Goal: Task Accomplishment & Management: Manage account settings

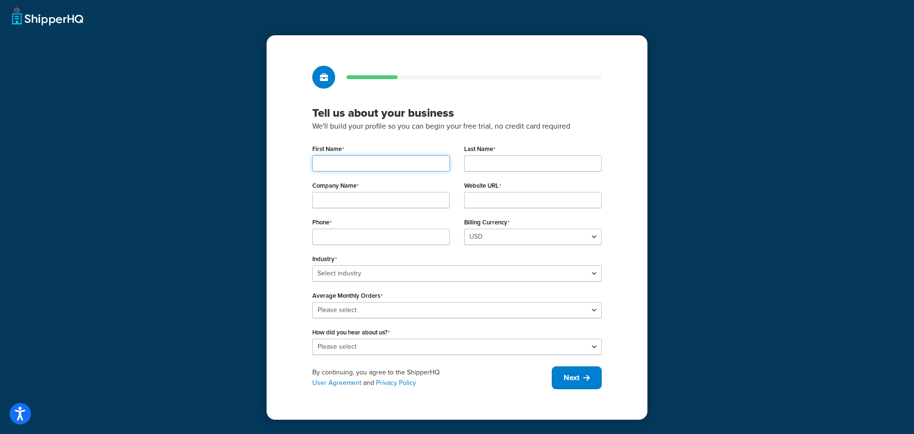
click at [377, 164] on input "First Name" at bounding box center [381, 163] width 138 height 16
type input "[PERSON_NAME]"
type input "Global Reach"
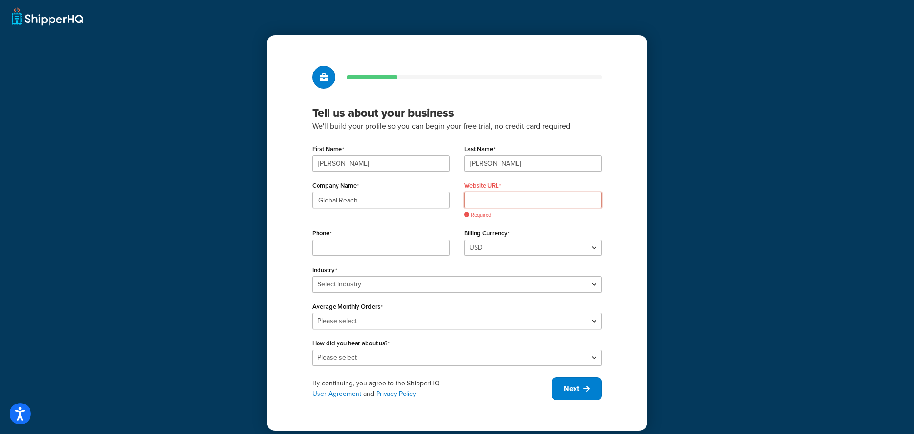
click at [491, 200] on input "Website URL" at bounding box center [533, 200] width 138 height 16
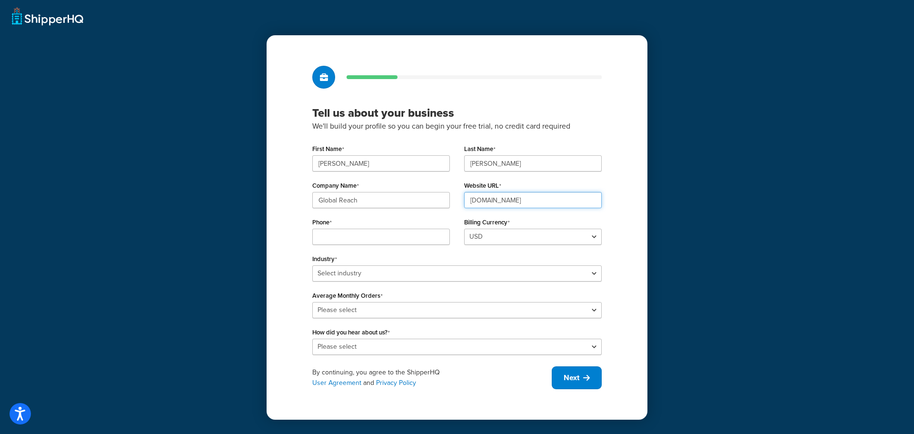
type input "[DOMAIN_NAME]"
click at [347, 238] on input "Phone" at bounding box center [381, 237] width 138 height 16
type input "515-996-0996"
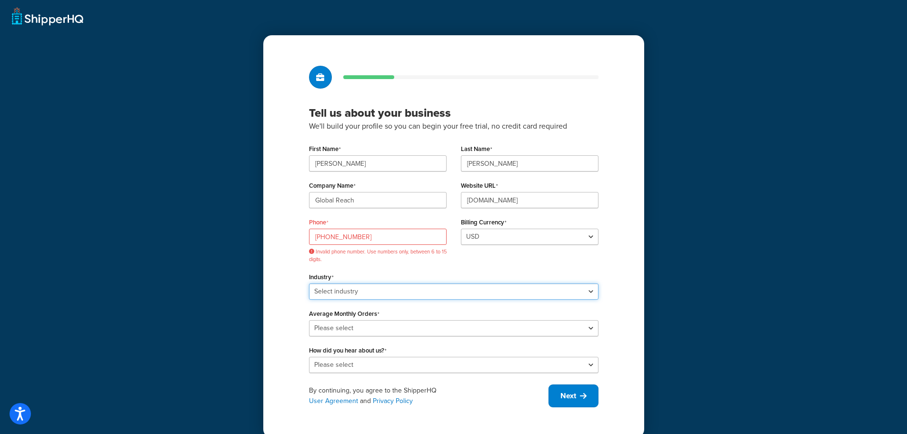
click at [388, 272] on div "Industry Select industry Automotive Adult Agriculture Alcohol, Tobacco & CBD Ar…" at bounding box center [454, 285] width 290 height 30
select select "25"
click at [309, 283] on select "Select industry Automotive Adult Agriculture Alcohol, Tobacco & CBD Arts & Craf…" at bounding box center [454, 291] width 290 height 16
click at [380, 325] on select "Please select 0-500 501-1,000 1,001-10,000 10,001-20,000 Over 20,000" at bounding box center [454, 328] width 290 height 16
select select "1"
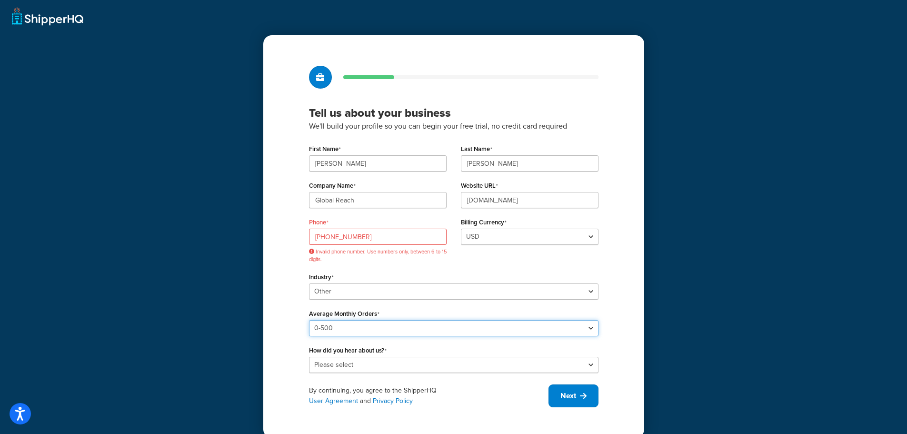
click at [309, 320] on select "Please select 0-500 501-1,000 1,001-10,000 10,001-20,000 Over 20,000" at bounding box center [454, 328] width 290 height 16
click at [380, 367] on select "Please select Online Search App Store or Marketplace Listing Referred by Agency…" at bounding box center [454, 365] width 290 height 16
select select "10"
click at [309, 357] on select "Please select Online Search App Store or Marketplace Listing Referred by Agency…" at bounding box center [454, 365] width 290 height 16
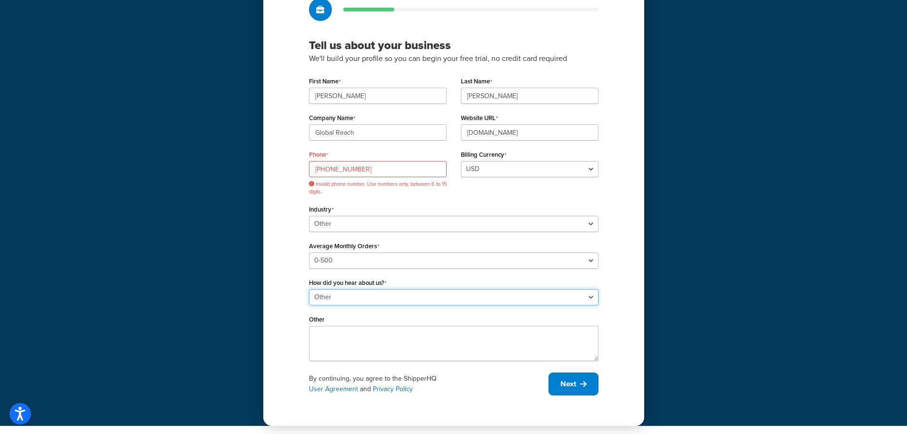
scroll to position [69, 0]
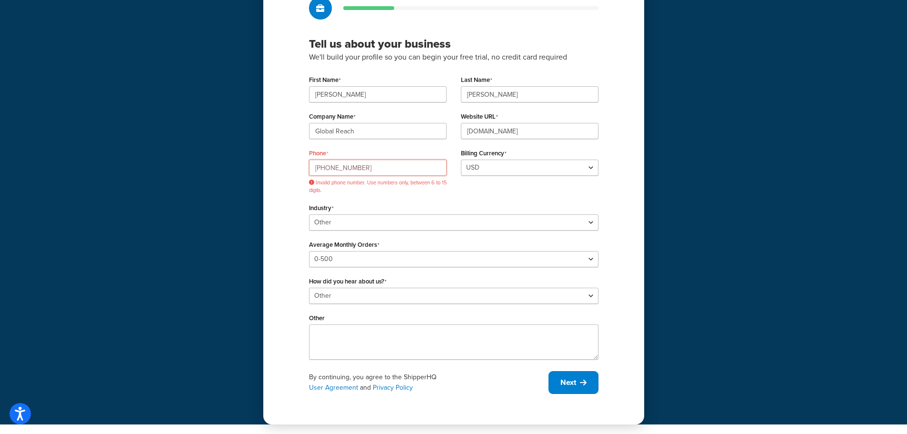
click at [329, 167] on input "515-996-0996" at bounding box center [378, 168] width 138 height 16
click at [339, 169] on input "515996-0996" at bounding box center [378, 168] width 138 height 16
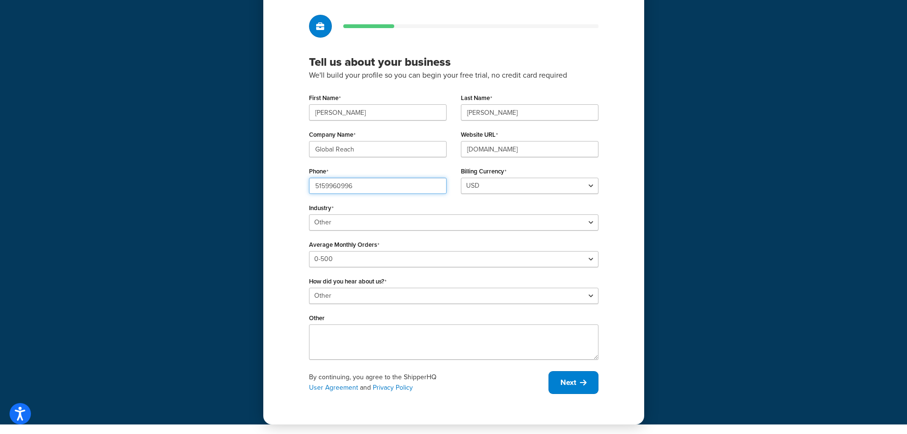
scroll to position [51, 0]
type input "5159960996"
click at [578, 377] on button "Next" at bounding box center [574, 382] width 50 height 23
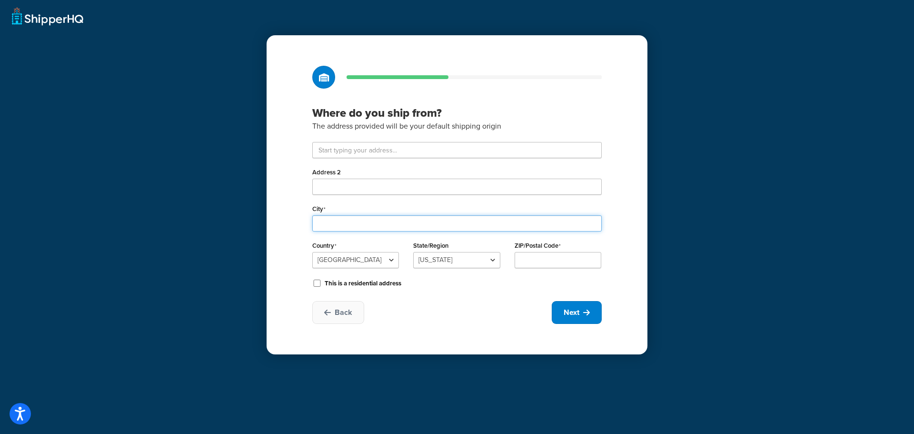
click at [342, 221] on input "City" at bounding box center [457, 223] width 290 height 16
type input "D"
type input "Ames"
click at [494, 319] on div "Back Next" at bounding box center [457, 312] width 290 height 23
click at [462, 261] on select "Alabama Alaska American Samoa Arizona Arkansas Armed Forces Americas Armed Forc…" at bounding box center [456, 260] width 87 height 16
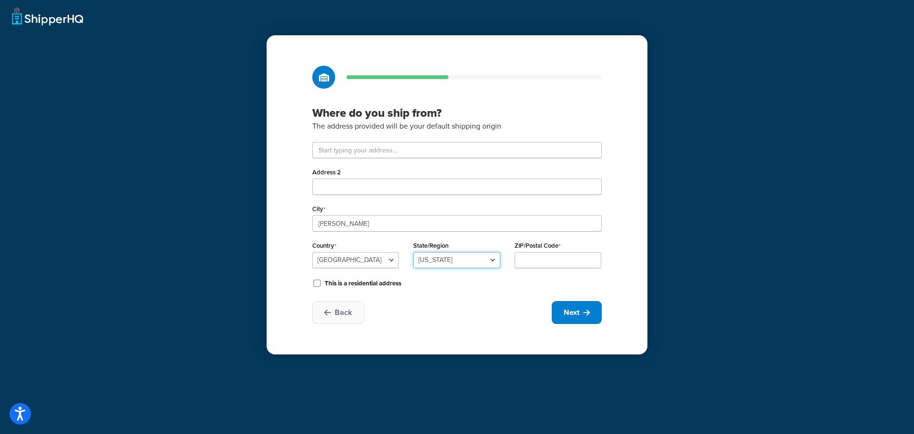
select select "15"
click at [413, 252] on select "Alabama Alaska American Samoa Arizona Arkansas Armed Forces Americas Armed Forc…" at bounding box center [456, 260] width 87 height 16
click at [545, 258] on input "ZIP/Postal Code" at bounding box center [558, 260] width 87 height 16
type input "50010"
drag, startPoint x: 333, startPoint y: 151, endPoint x: 285, endPoint y: 151, distance: 48.6
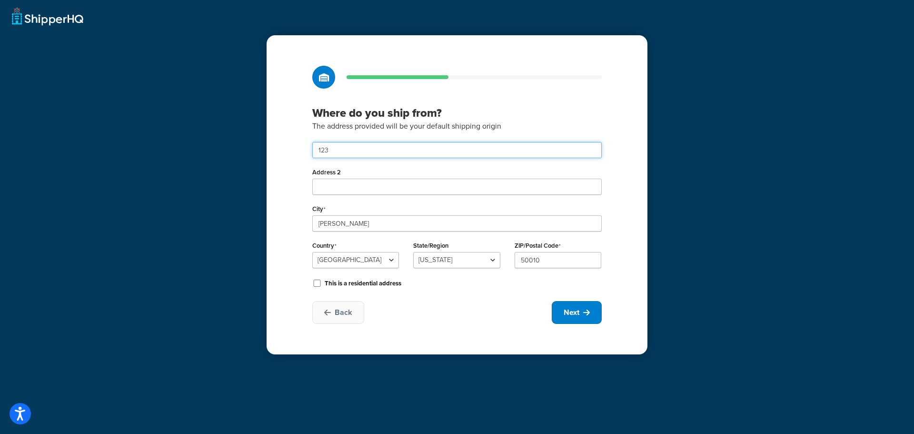
click at [285, 151] on div "Where do you ship from? The address provided will be your default shipping orig…" at bounding box center [457, 194] width 381 height 319
drag, startPoint x: 353, startPoint y: 153, endPoint x: 365, endPoint y: 150, distance: 12.4
click at [352, 153] on input "123" at bounding box center [457, 150] width 290 height 16
paste input "2321 North Loop Drive"
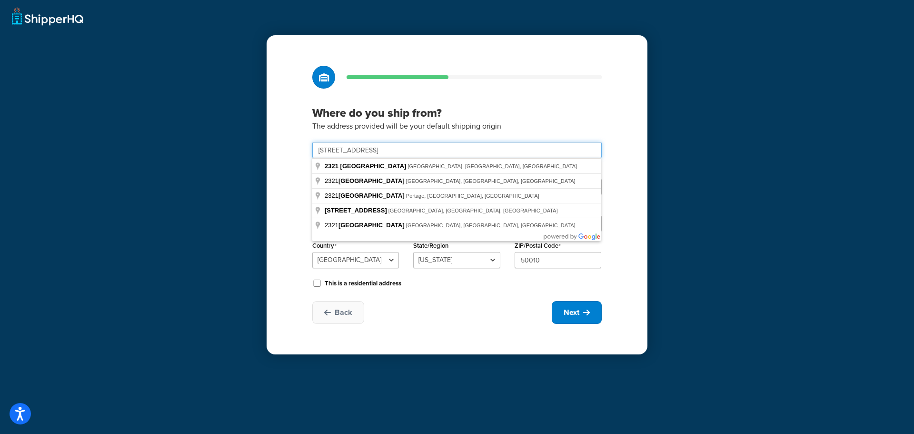
type input "2321 North Loop Drive"
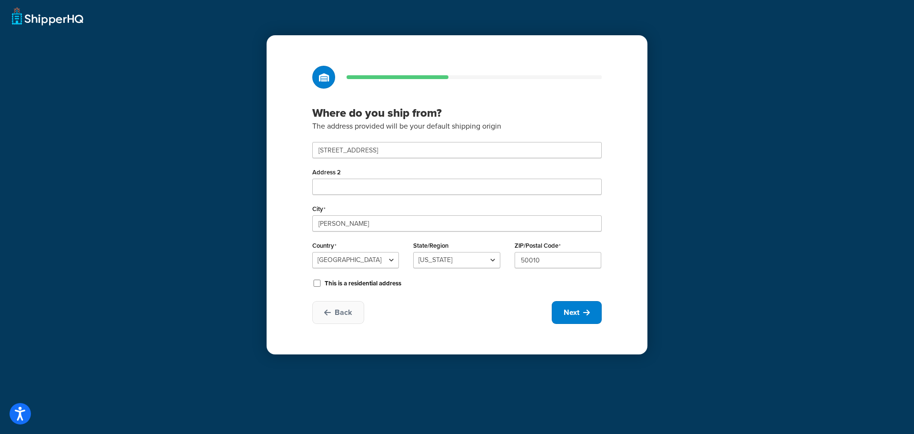
click at [460, 302] on div "Back Next" at bounding box center [457, 312] width 290 height 23
click at [581, 315] on button "Next" at bounding box center [577, 312] width 50 height 23
select select "1"
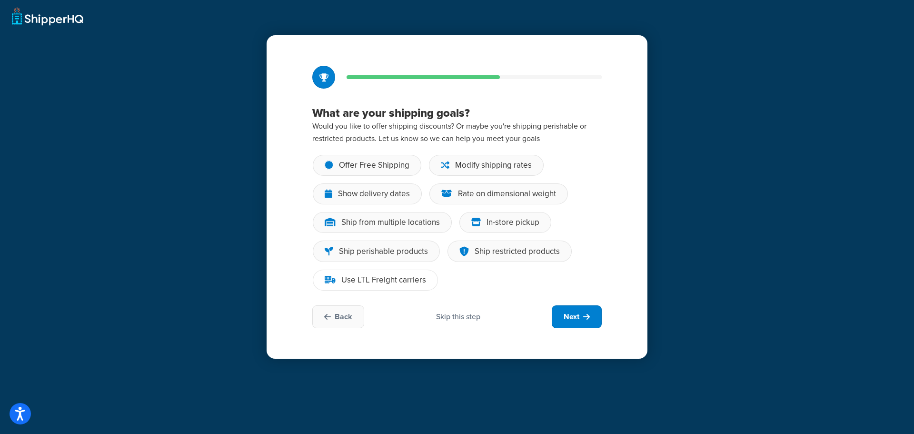
click at [401, 284] on div "Use LTL Freight carriers" at bounding box center [383, 280] width 85 height 10
click at [0, 0] on input "Use LTL Freight carriers" at bounding box center [0, 0] width 0 height 0
click at [574, 316] on span "Next" at bounding box center [572, 316] width 16 height 10
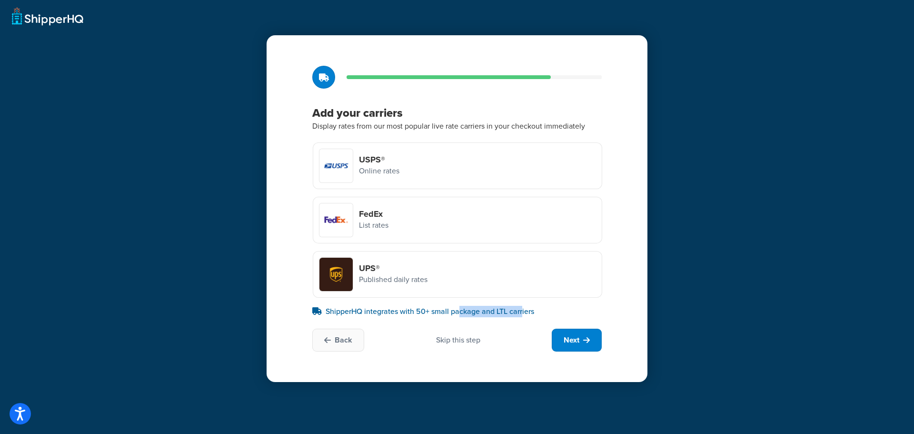
drag, startPoint x: 459, startPoint y: 313, endPoint x: 524, endPoint y: 313, distance: 64.8
click at [524, 313] on p "ShipperHQ integrates with 50+ small package and LTL carriers" at bounding box center [457, 311] width 290 height 11
click at [400, 311] on p "ShipperHQ integrates with 50+ small package and LTL carriers" at bounding box center [457, 311] width 290 height 11
click at [566, 339] on span "Next" at bounding box center [572, 340] width 16 height 10
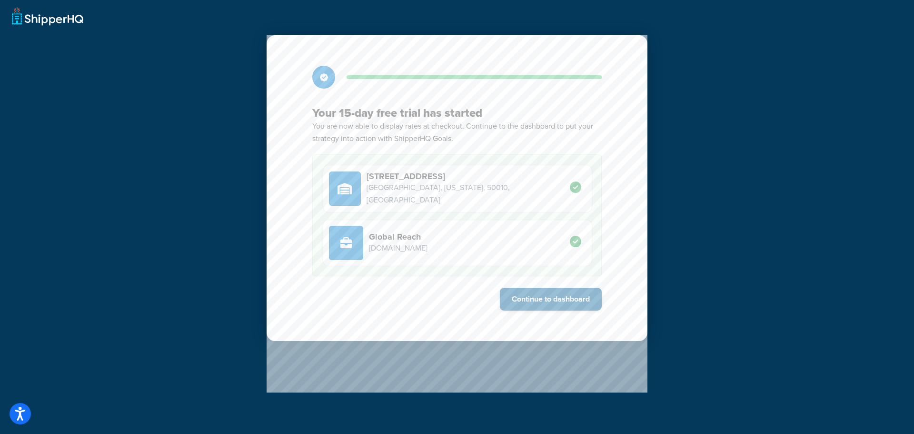
click at [539, 297] on button "Continue to dashboard" at bounding box center [551, 299] width 102 height 23
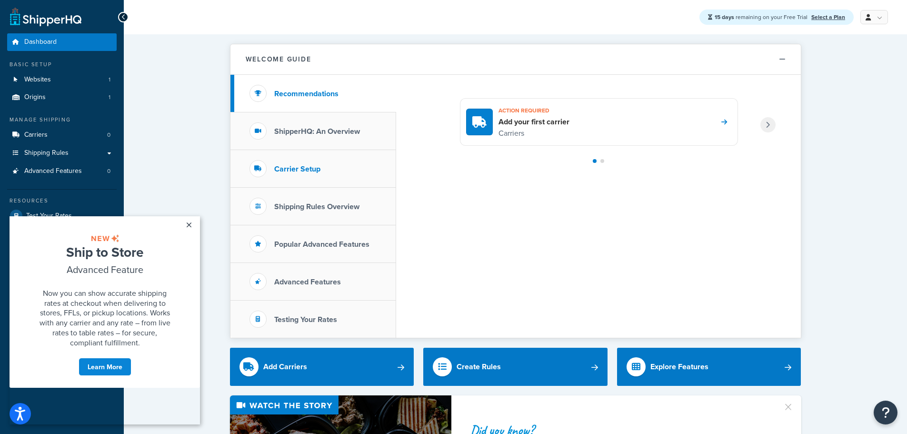
click at [334, 170] on li "Carrier Setup" at bounding box center [313, 169] width 166 height 38
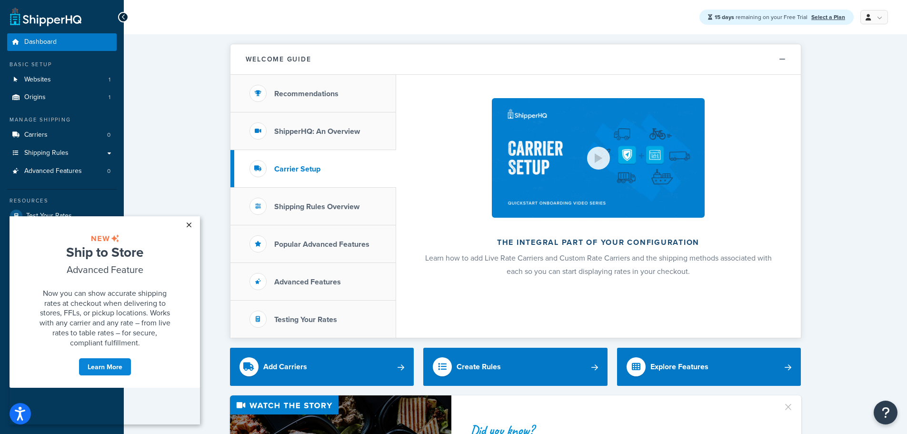
click at [187, 221] on link "×" at bounding box center [188, 224] width 17 height 17
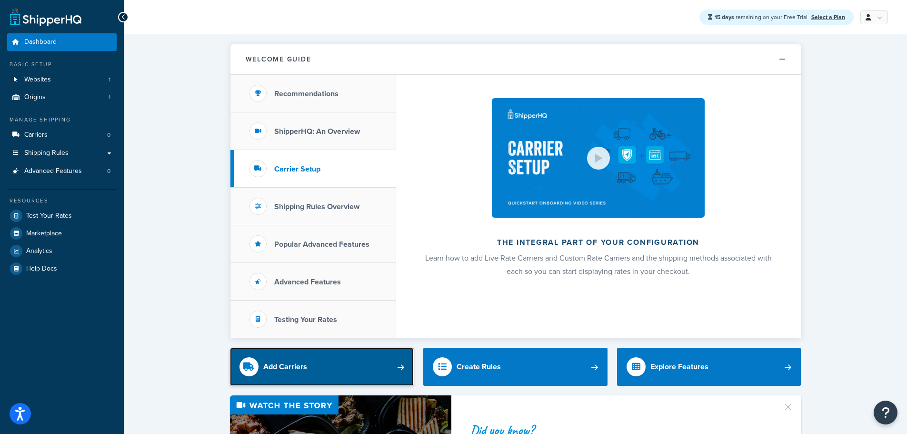
click at [342, 366] on link "Add Carriers" at bounding box center [322, 367] width 184 height 38
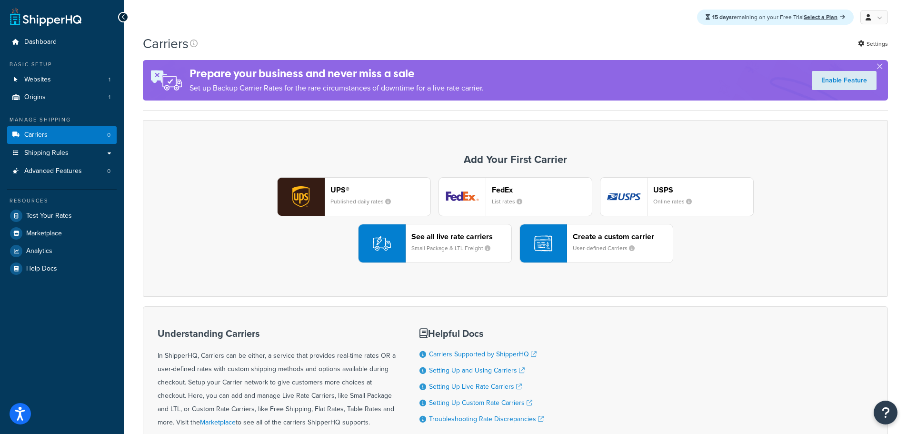
click at [390, 239] on img "button" at bounding box center [382, 243] width 18 height 18
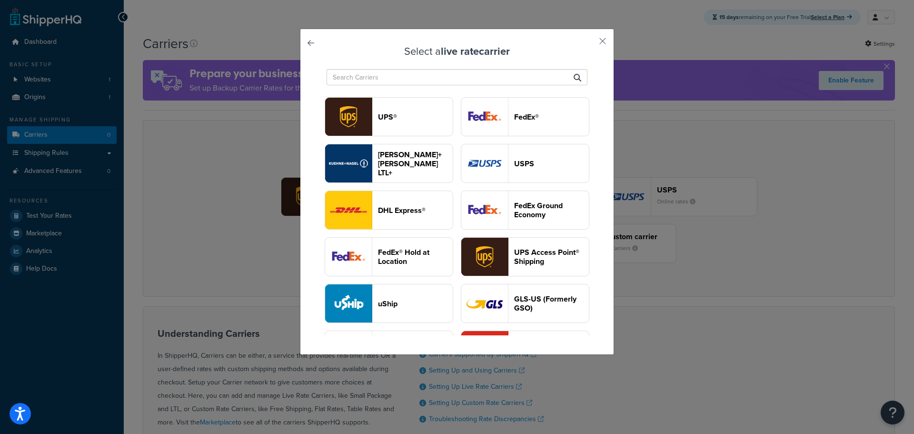
click at [453, 177] on header "[PERSON_NAME]+[PERSON_NAME] LTL+" at bounding box center [415, 163] width 75 height 27
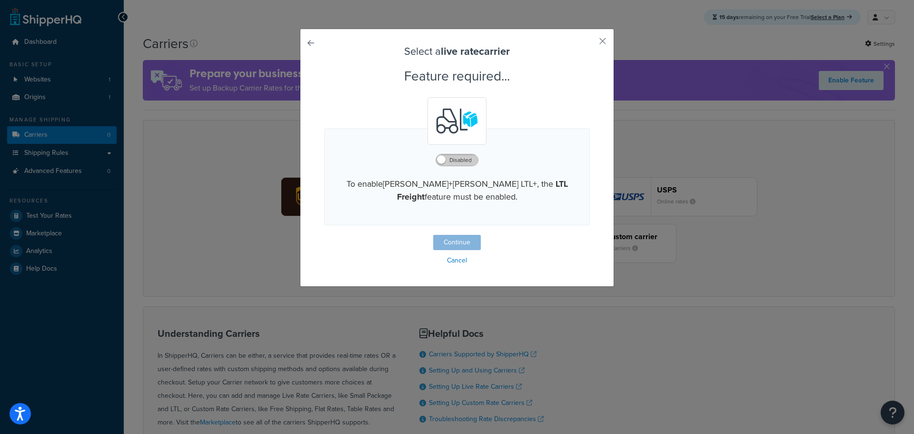
click at [448, 156] on label "Disabled" at bounding box center [457, 159] width 42 height 11
click at [466, 241] on button "Continue" at bounding box center [457, 242] width 48 height 15
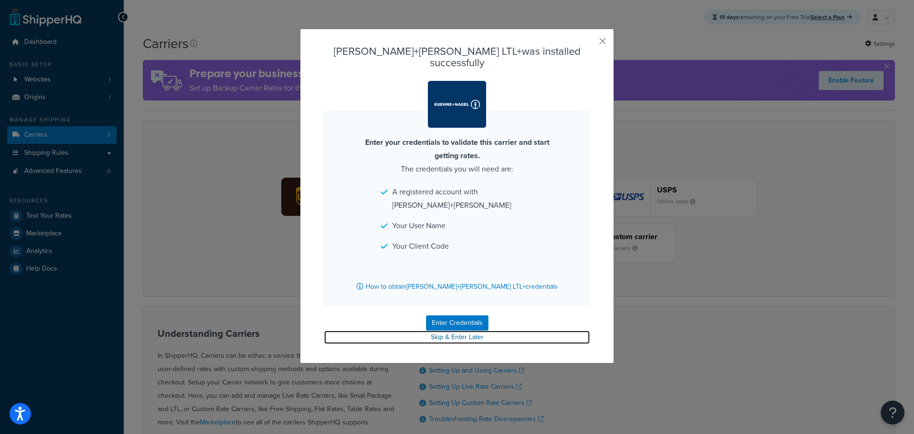
click at [450, 330] on link "Skip & Enter Later" at bounding box center [457, 336] width 266 height 13
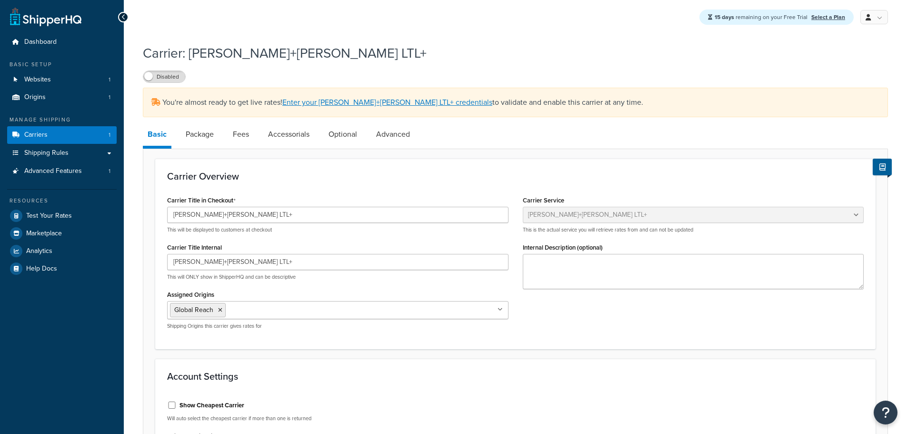
select select "reTransFreight"
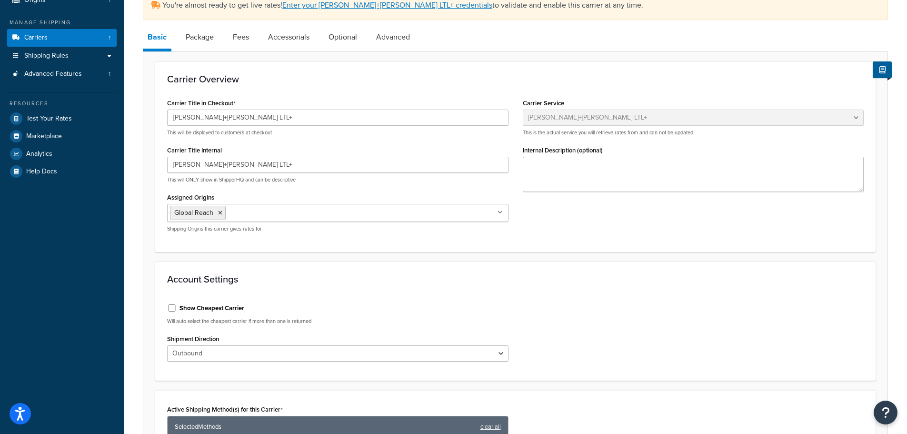
scroll to position [72, 0]
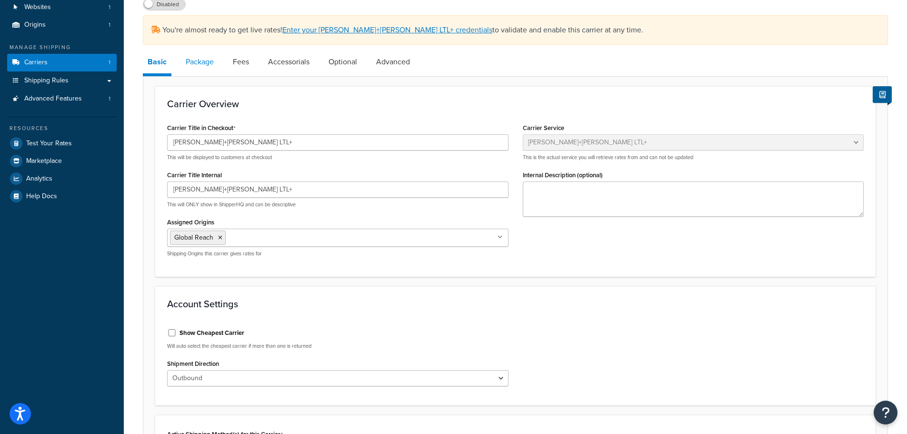
click at [202, 65] on link "Package" at bounding box center [200, 61] width 38 height 23
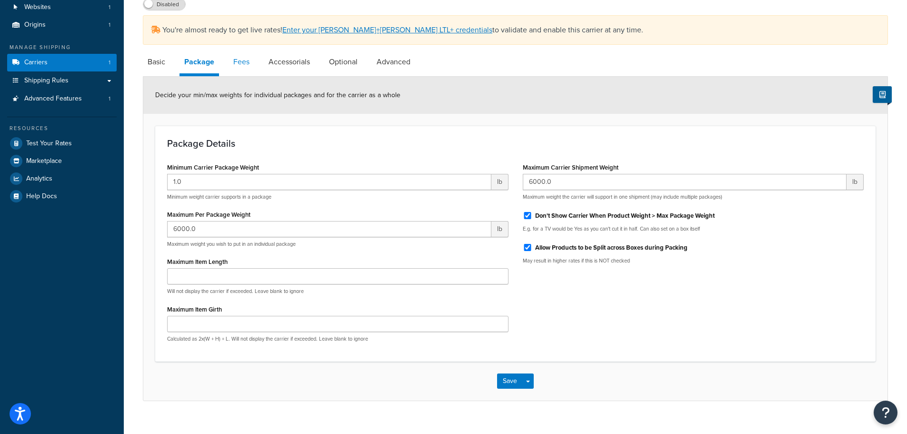
click at [241, 65] on link "Fees" at bounding box center [242, 61] width 26 height 23
select select "AFTER"
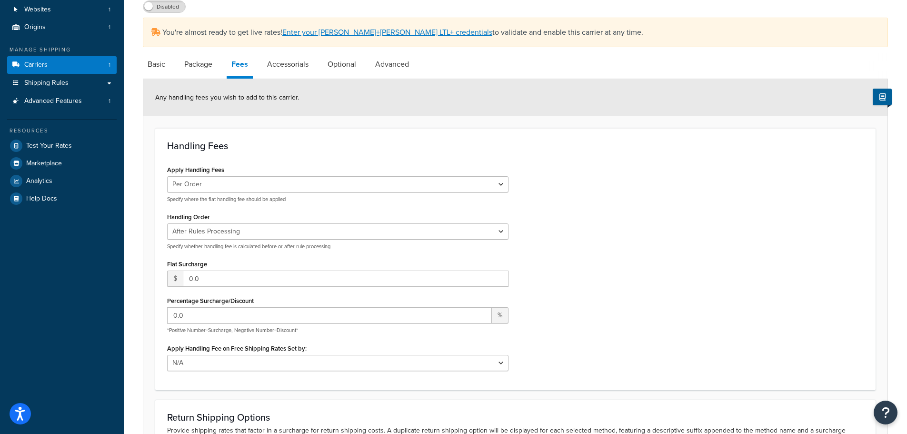
scroll to position [67, 0]
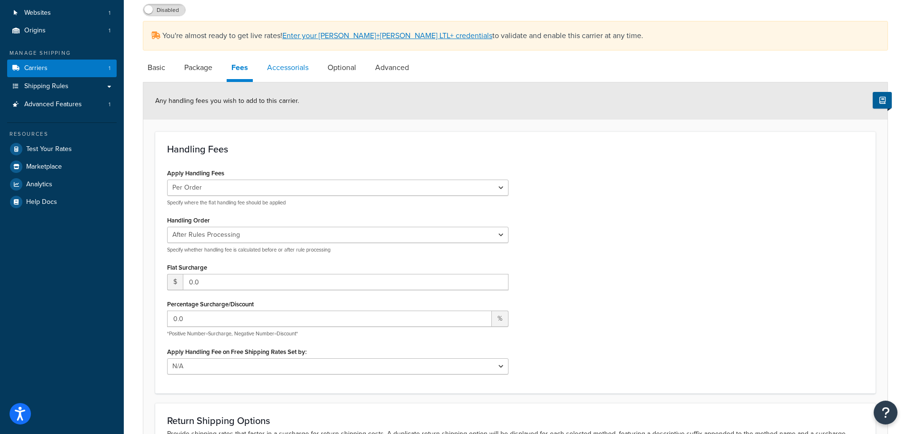
click at [297, 67] on link "Accessorials" at bounding box center [287, 67] width 51 height 23
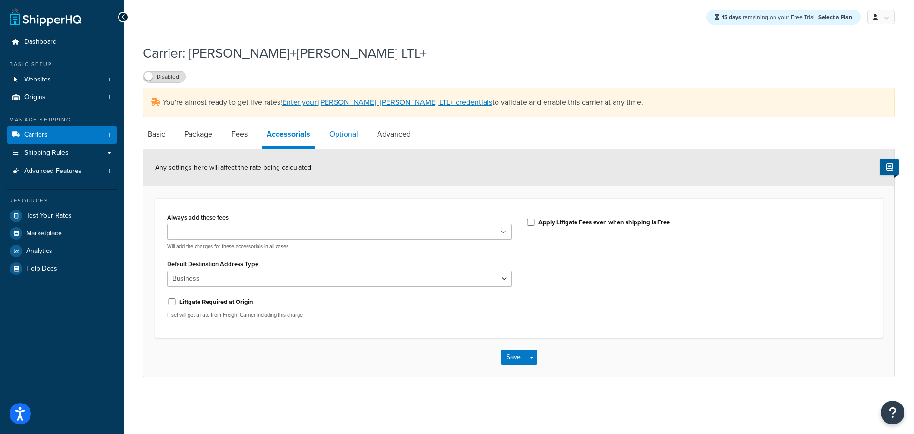
click at [342, 134] on link "Optional" at bounding box center [344, 134] width 38 height 23
select select "55"
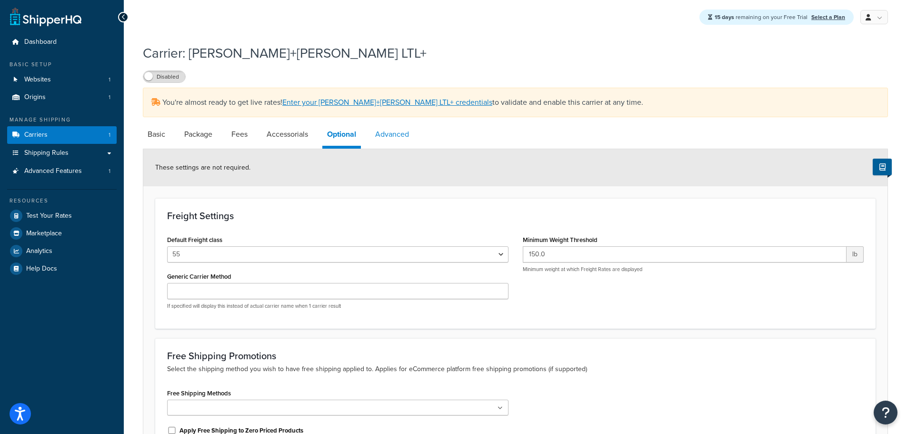
click at [397, 132] on link "Advanced" at bounding box center [391, 134] width 43 height 23
select select "false"
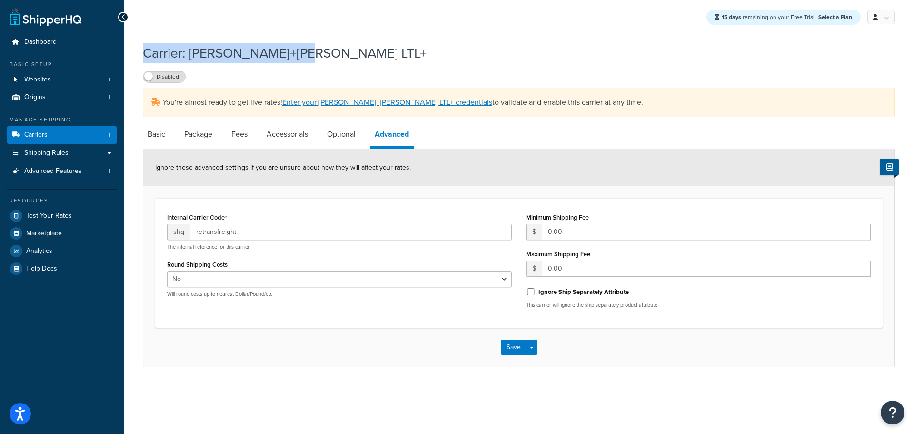
drag, startPoint x: 325, startPoint y: 56, endPoint x: 144, endPoint y: 58, distance: 180.5
click at [144, 58] on h1 "Carrier: Kuehne+Nagel LTL+" at bounding box center [513, 53] width 740 height 19
copy h1 "Carrier: Kuehne+Nagel LTL+"
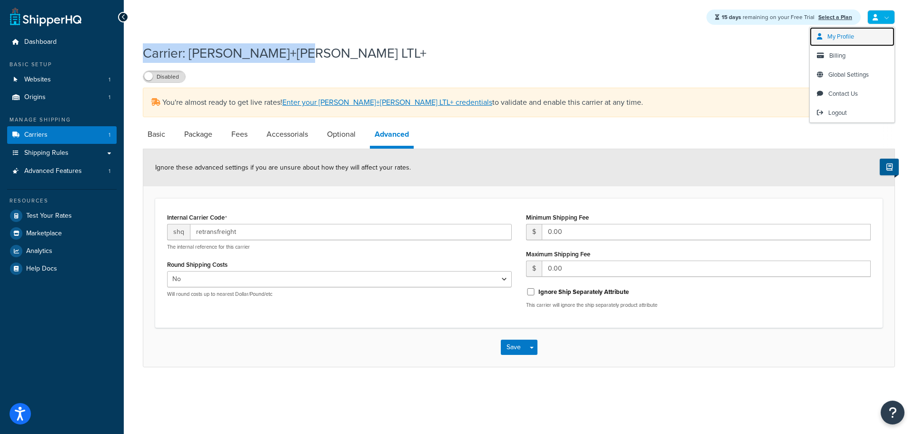
click at [866, 34] on link "My Profile" at bounding box center [852, 36] width 85 height 19
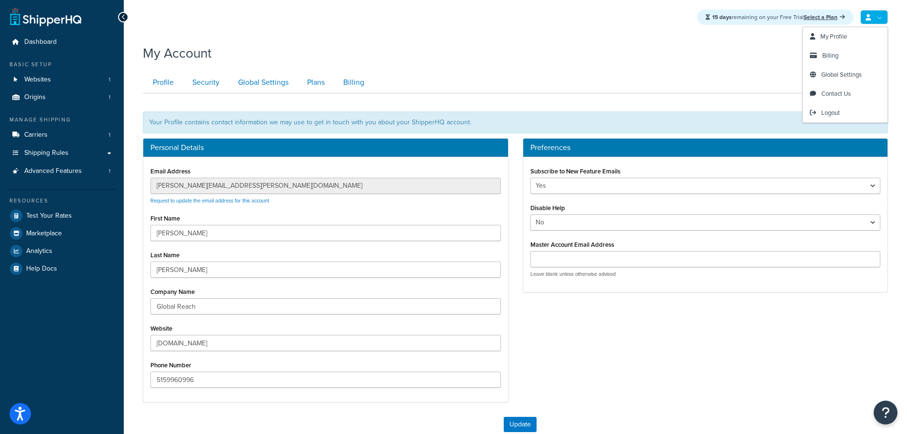
click at [873, 16] on link at bounding box center [874, 17] width 28 height 14
click at [827, 111] on span "Logout" at bounding box center [830, 112] width 19 height 9
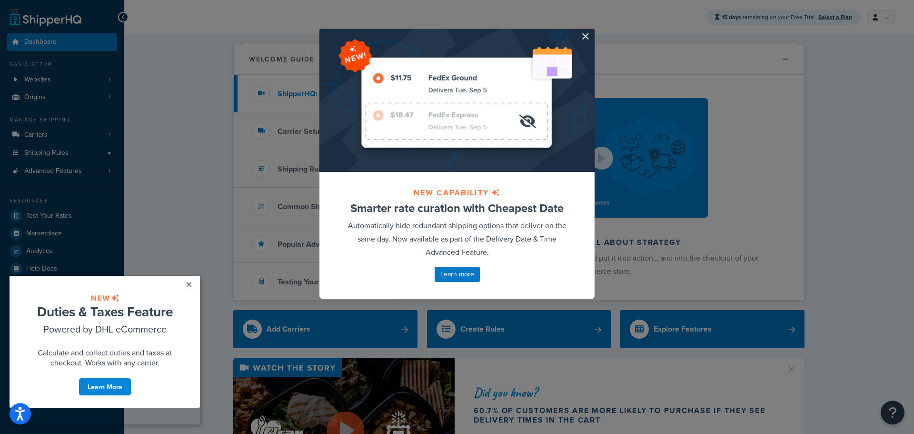
click at [592, 31] on button "button" at bounding box center [593, 30] width 2 height 2
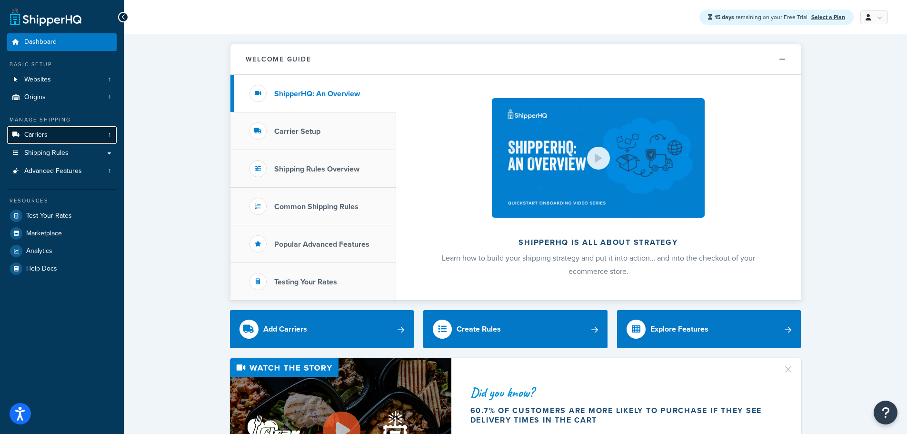
click at [52, 134] on link "Carriers 1" at bounding box center [62, 135] width 110 height 18
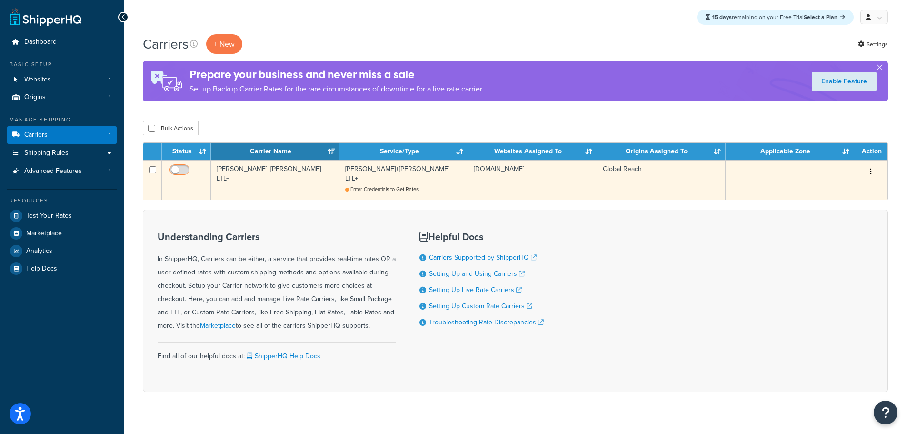
click at [175, 169] on input "checkbox" at bounding box center [181, 172] width 26 height 12
checkbox input "false"
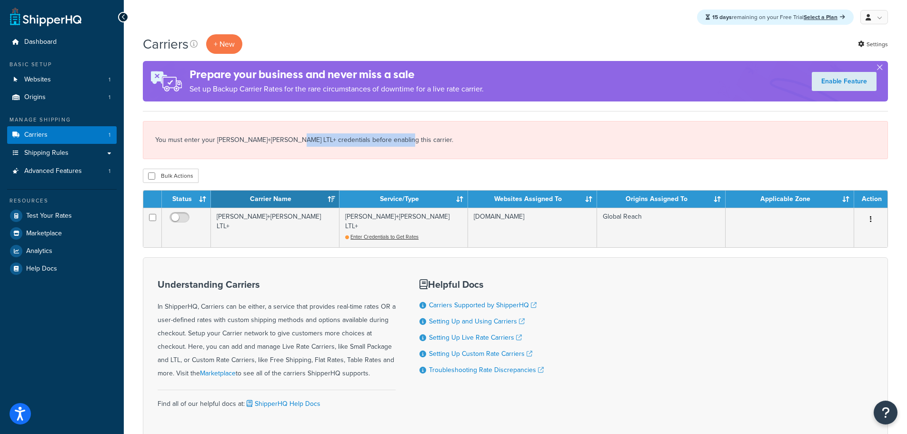
drag, startPoint x: 293, startPoint y: 141, endPoint x: 419, endPoint y: 140, distance: 126.2
click at [419, 140] on div "You must enter your [PERSON_NAME]+[PERSON_NAME] LTL+ credentials before enablin…" at bounding box center [515, 140] width 745 height 38
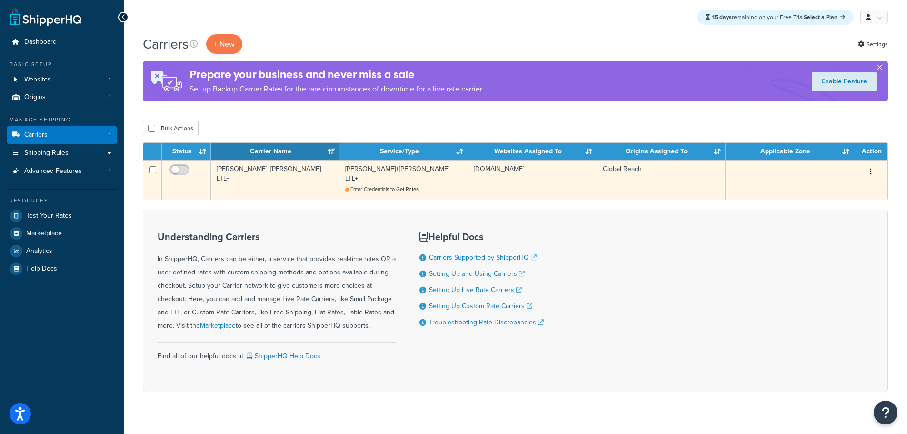
click at [874, 168] on button "button" at bounding box center [870, 171] width 13 height 15
